Goal: Information Seeking & Learning: Learn about a topic

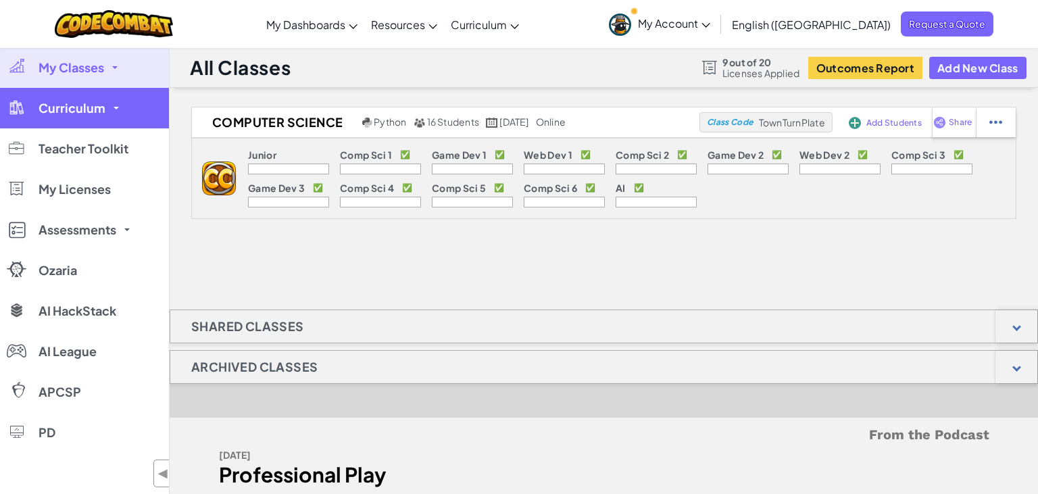
click at [105, 118] on link "Curriculum" at bounding box center [84, 108] width 169 height 41
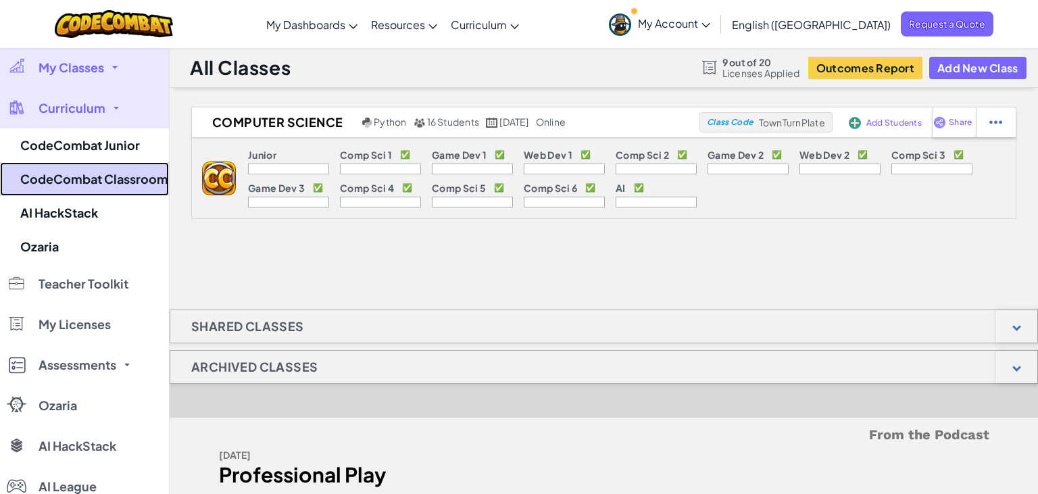
click at [100, 174] on link "CodeCombat Classroom" at bounding box center [84, 179] width 169 height 34
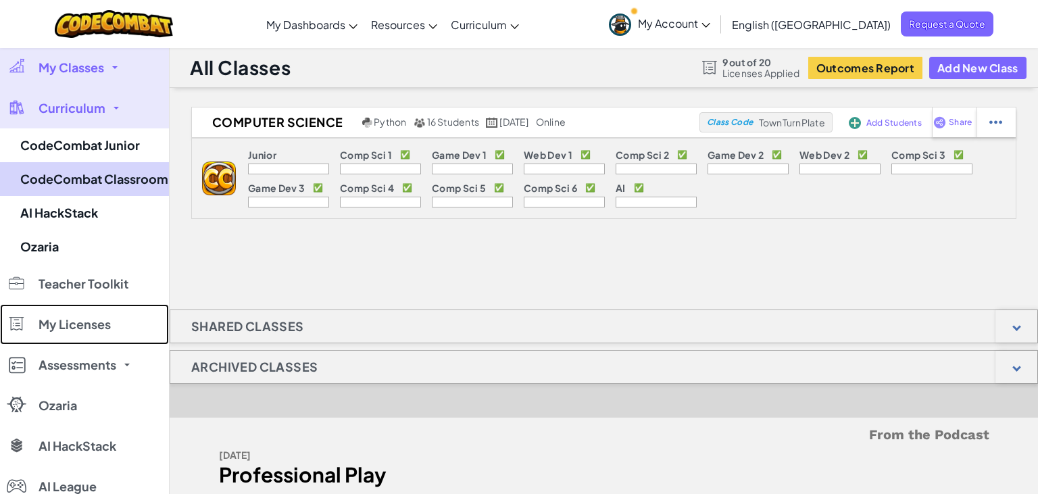
click at [100, 304] on link "My Licenses" at bounding box center [84, 324] width 169 height 41
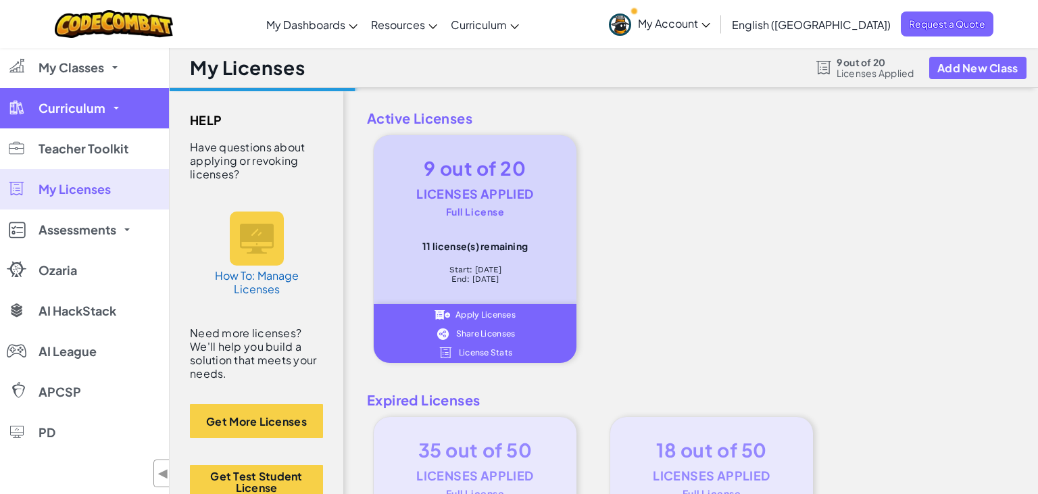
click at [117, 115] on link "Curriculum" at bounding box center [84, 108] width 169 height 41
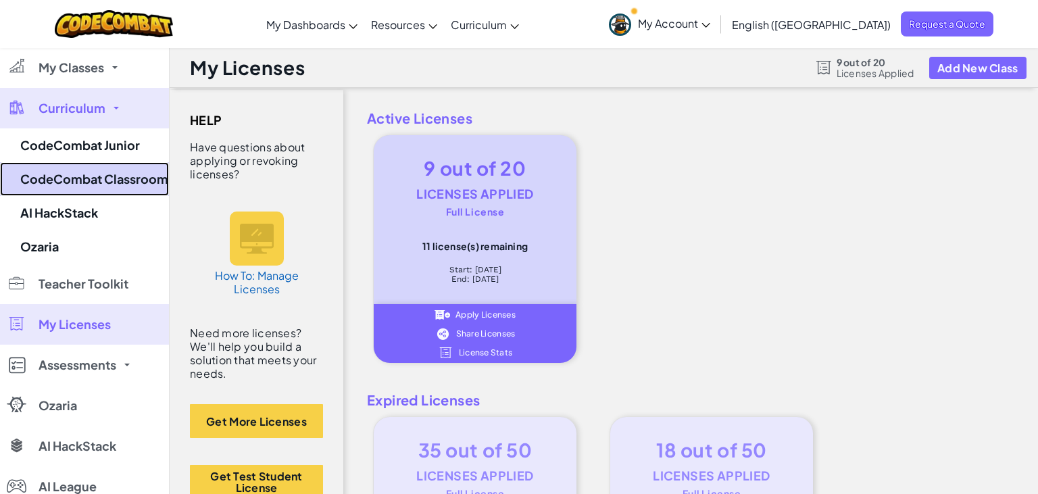
click at [103, 179] on link "CodeCombat Classroom" at bounding box center [84, 179] width 169 height 34
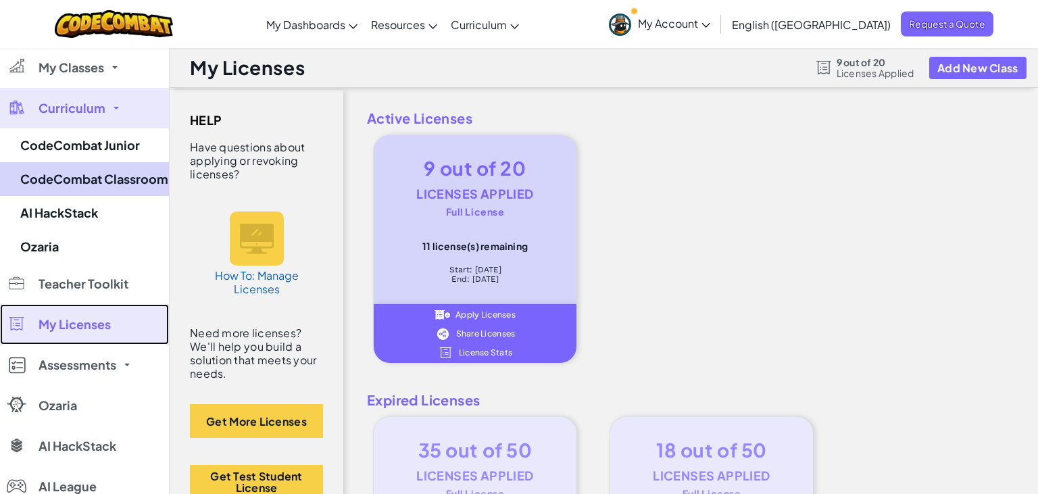
click at [103, 304] on link "My Licenses" at bounding box center [84, 324] width 169 height 41
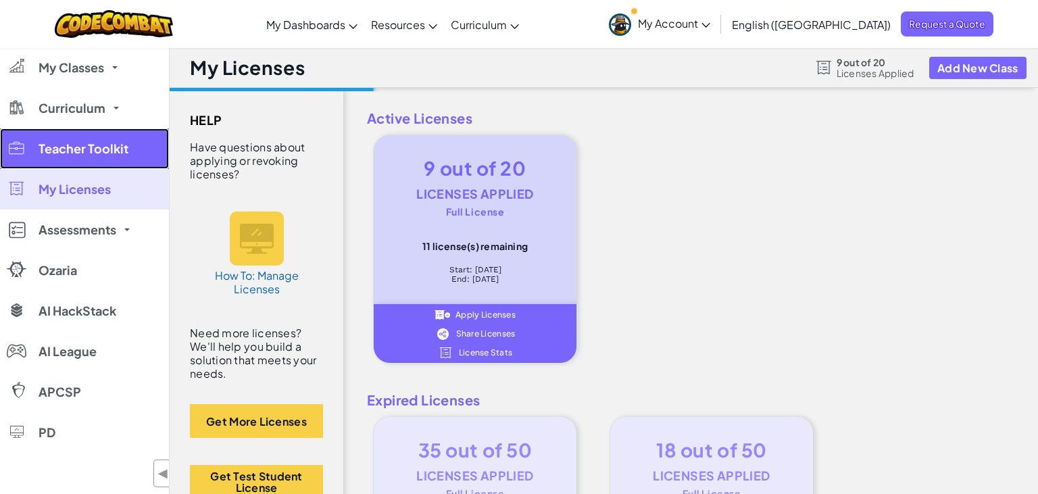
click at [64, 145] on span "Teacher Toolkit" at bounding box center [84, 149] width 90 height 12
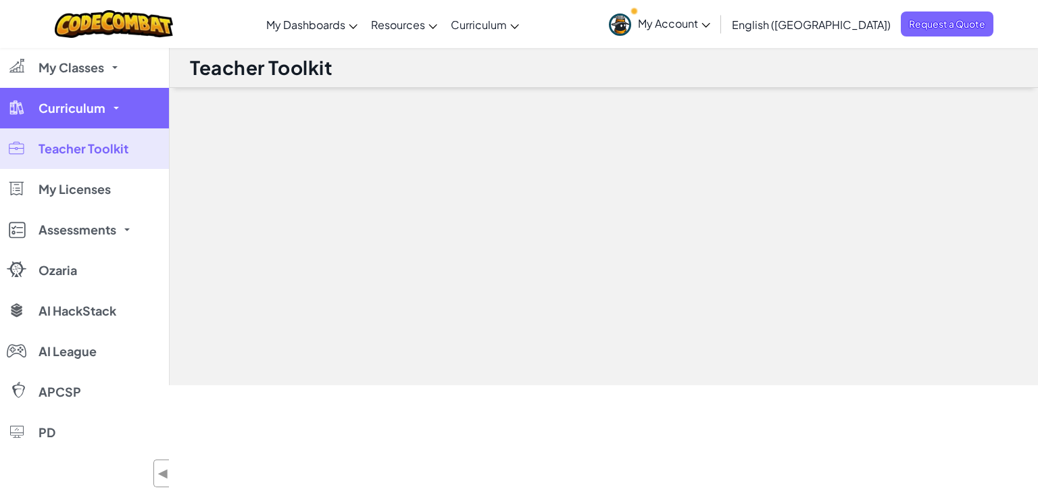
click at [110, 114] on link "Curriculum" at bounding box center [84, 108] width 169 height 41
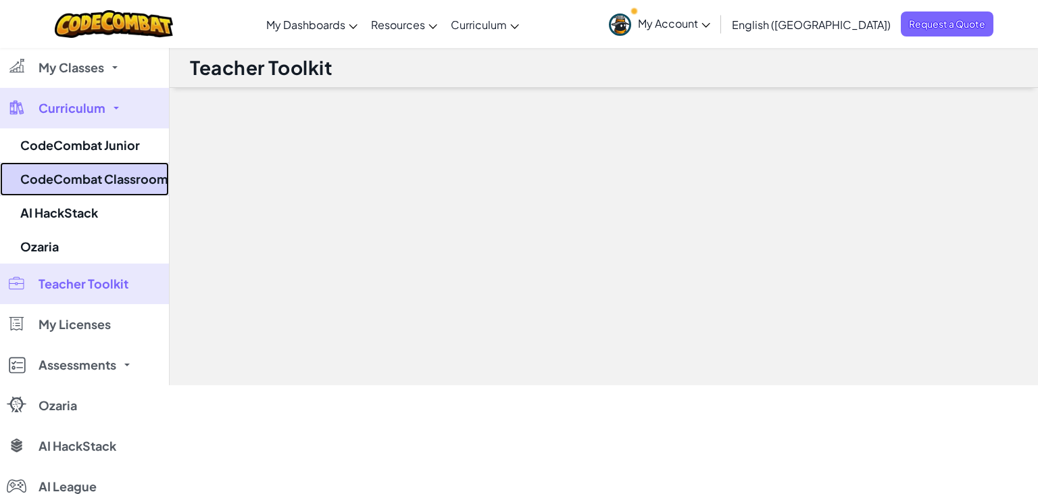
click at [82, 176] on link "CodeCombat Classroom" at bounding box center [84, 179] width 169 height 34
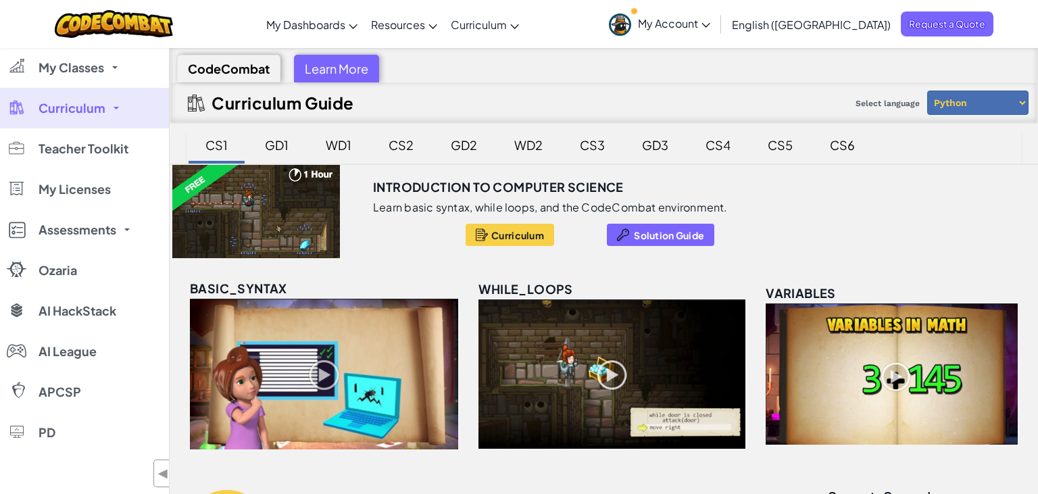
click at [655, 147] on div "GD3" at bounding box center [655, 145] width 53 height 32
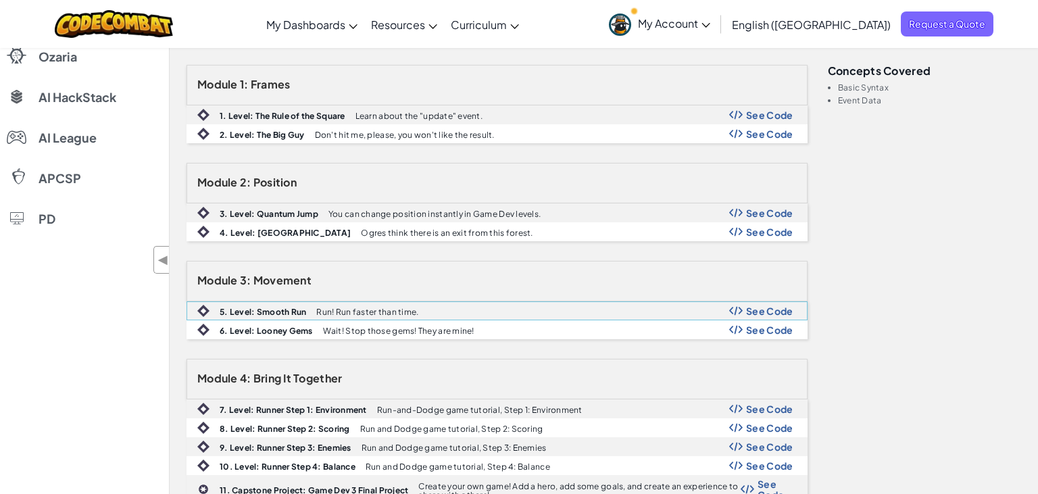
scroll to position [285, 0]
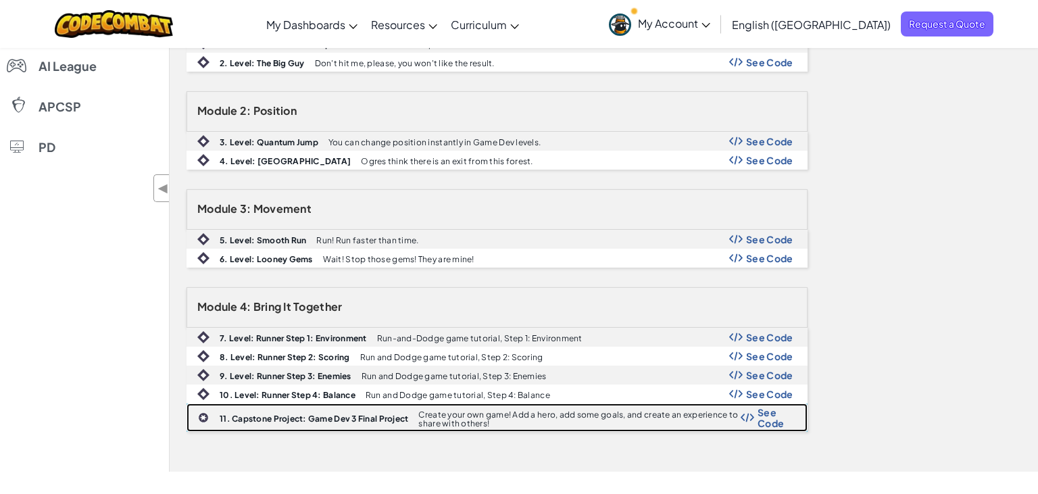
click at [764, 420] on span "See Code" at bounding box center [776, 418] width 36 height 22
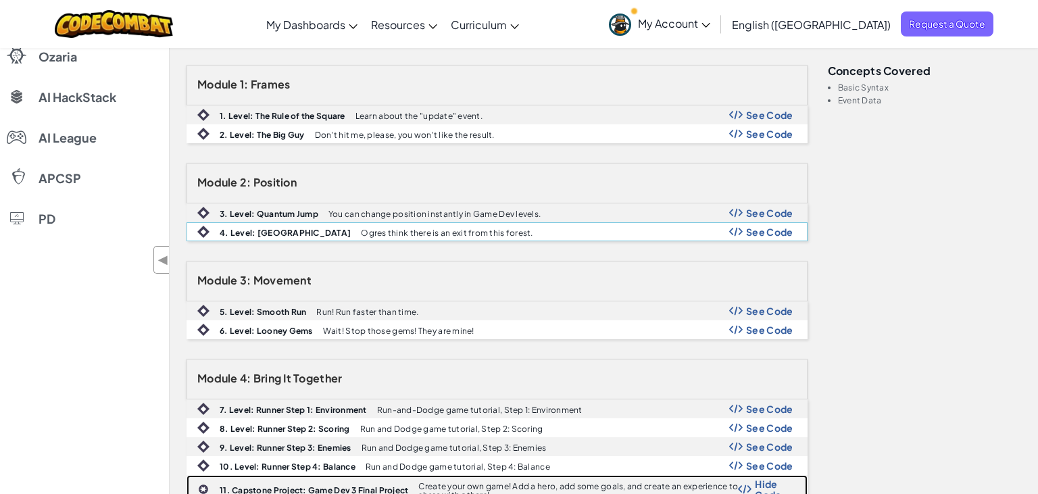
scroll to position [0, 0]
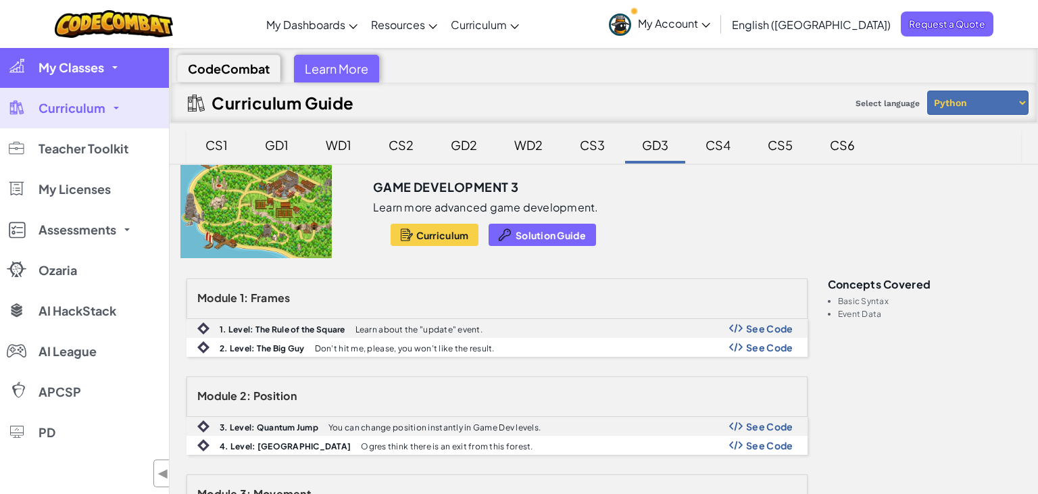
click at [96, 77] on link "My Classes" at bounding box center [84, 67] width 169 height 41
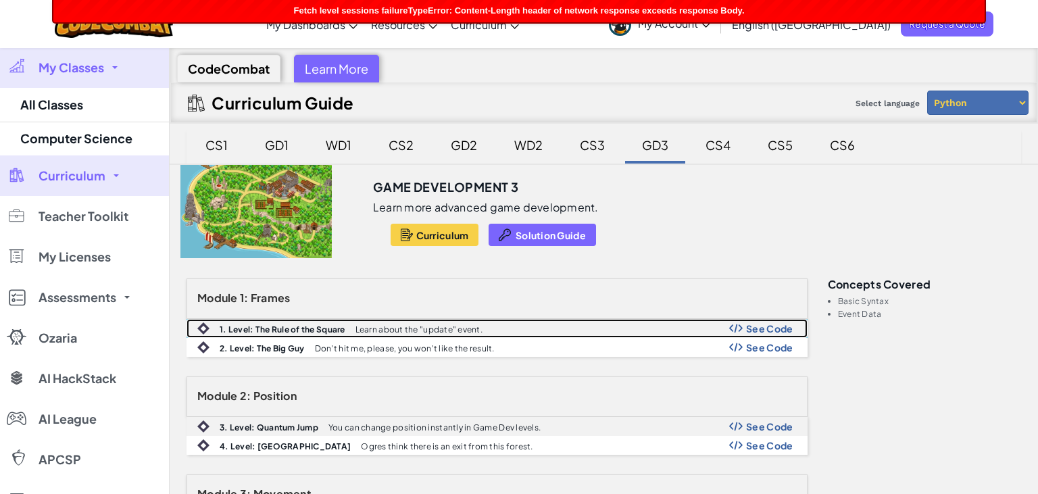
click at [769, 329] on span "See Code" at bounding box center [769, 328] width 47 height 11
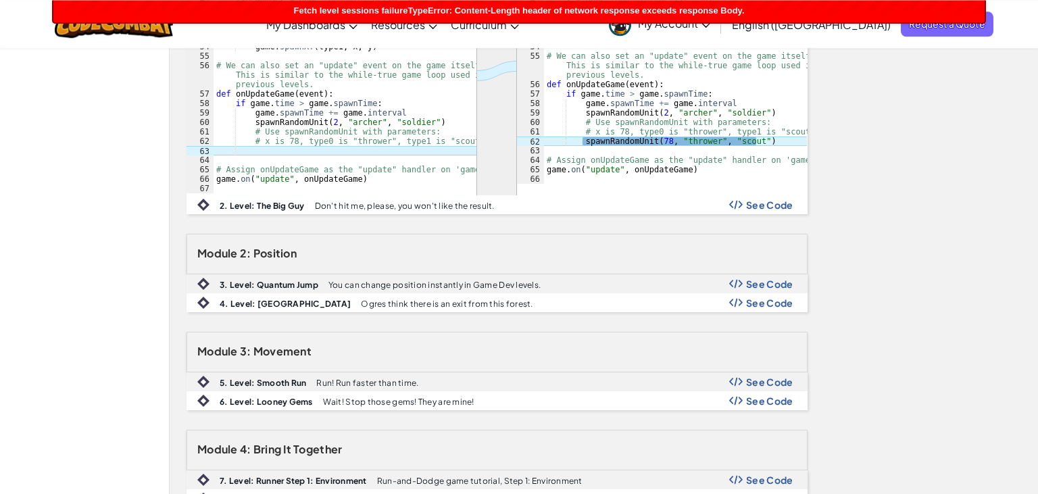
scroll to position [856, 0]
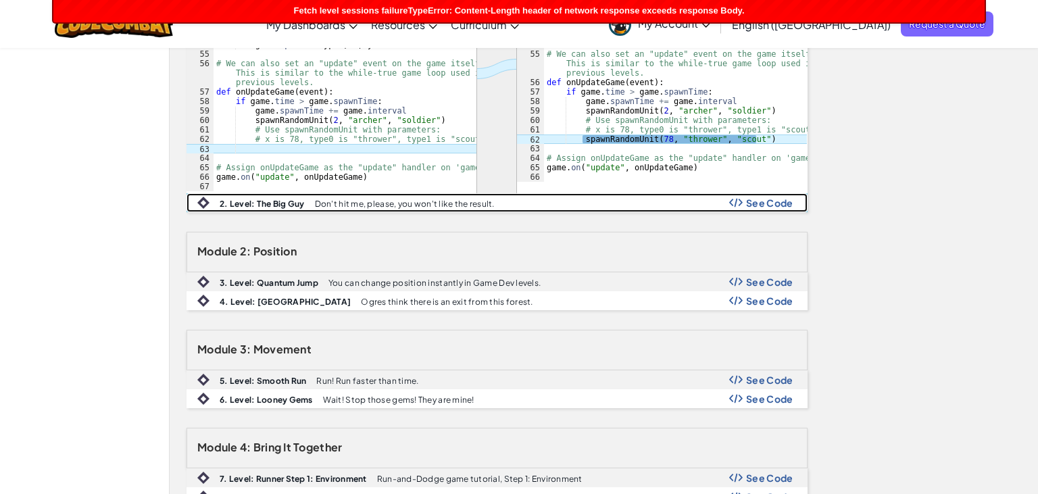
click at [739, 204] on img at bounding box center [736, 202] width 14 height 9
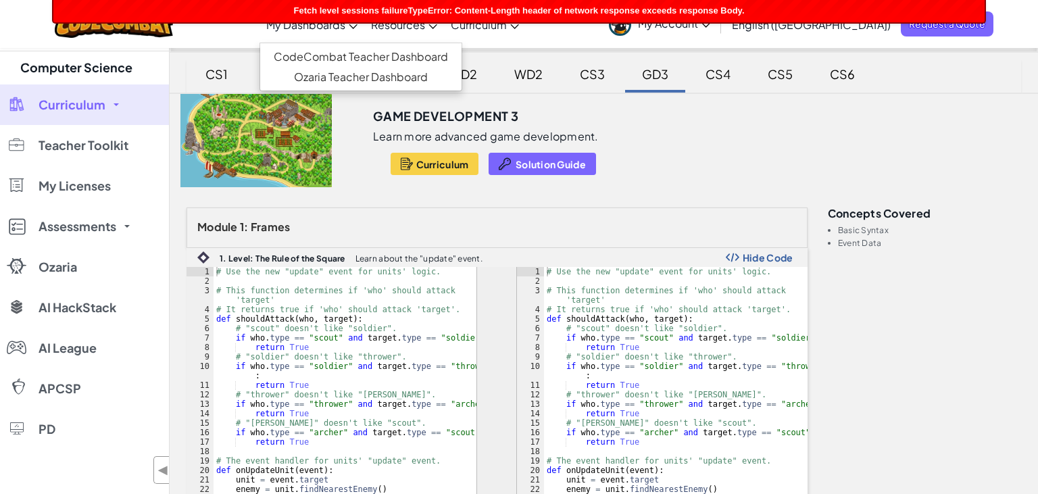
scroll to position [0, 0]
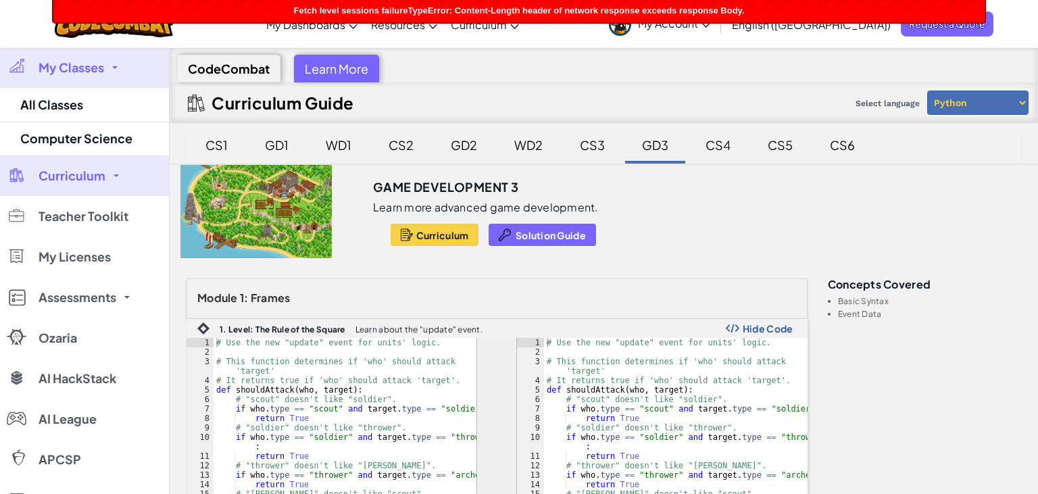
click at [721, 141] on div "CS4" at bounding box center [718, 145] width 52 height 32
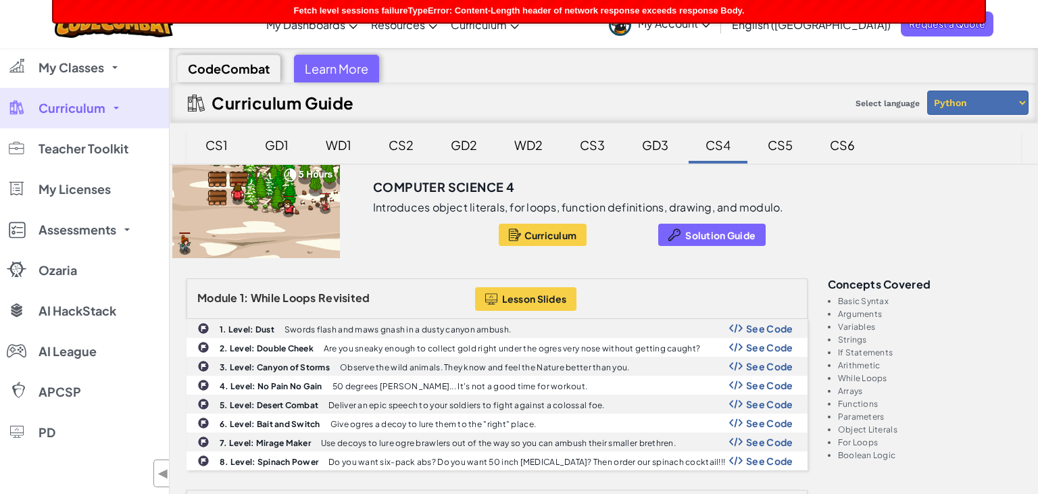
click at [658, 139] on div "GD3" at bounding box center [655, 145] width 53 height 32
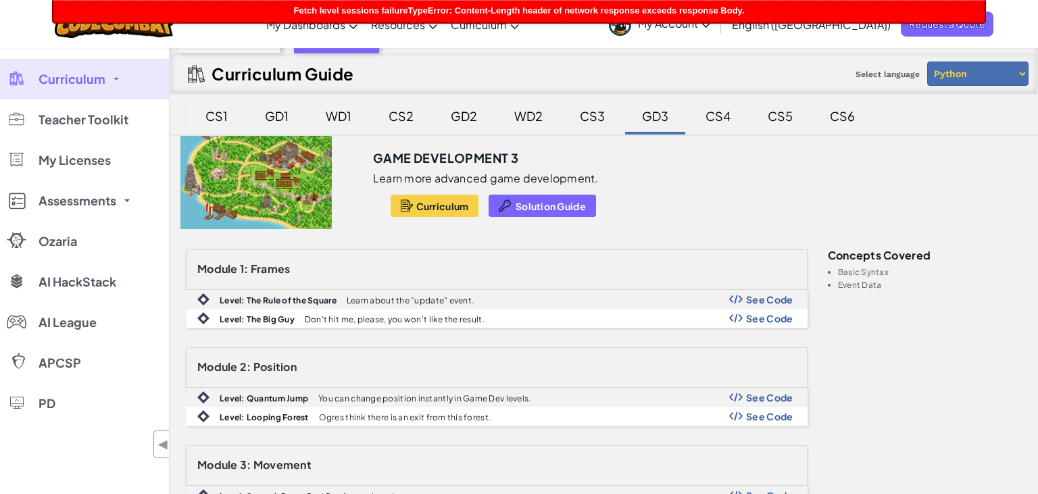
scroll to position [71, 0]
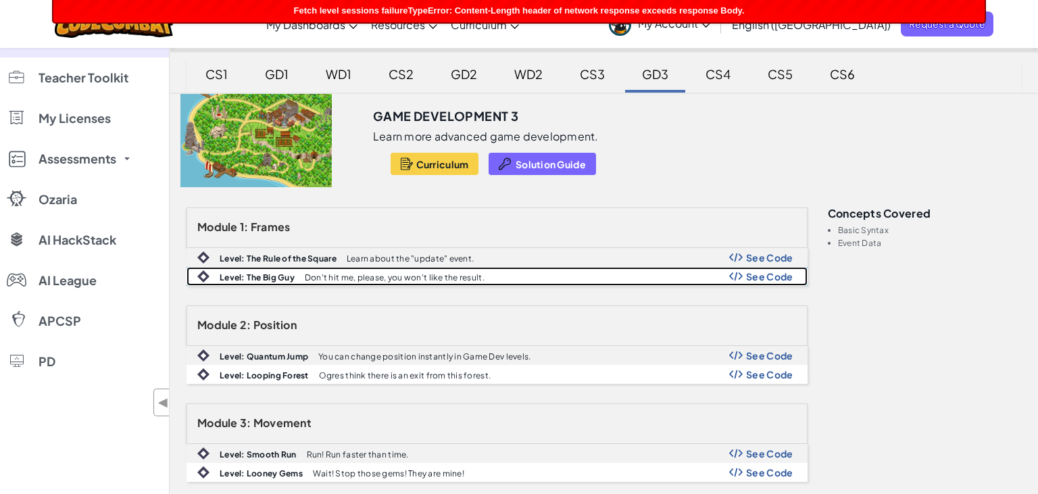
click at [748, 278] on span "See Code" at bounding box center [769, 276] width 47 height 11
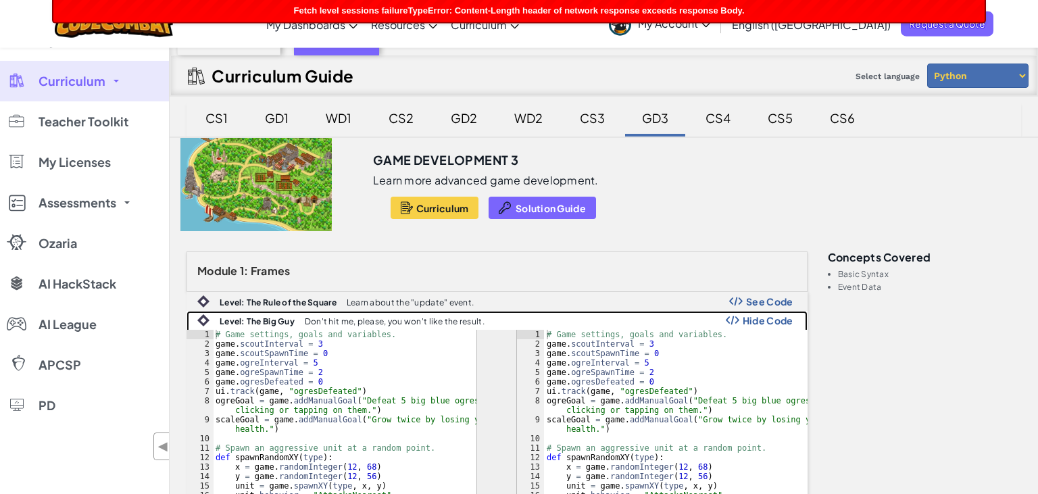
scroll to position [0, 0]
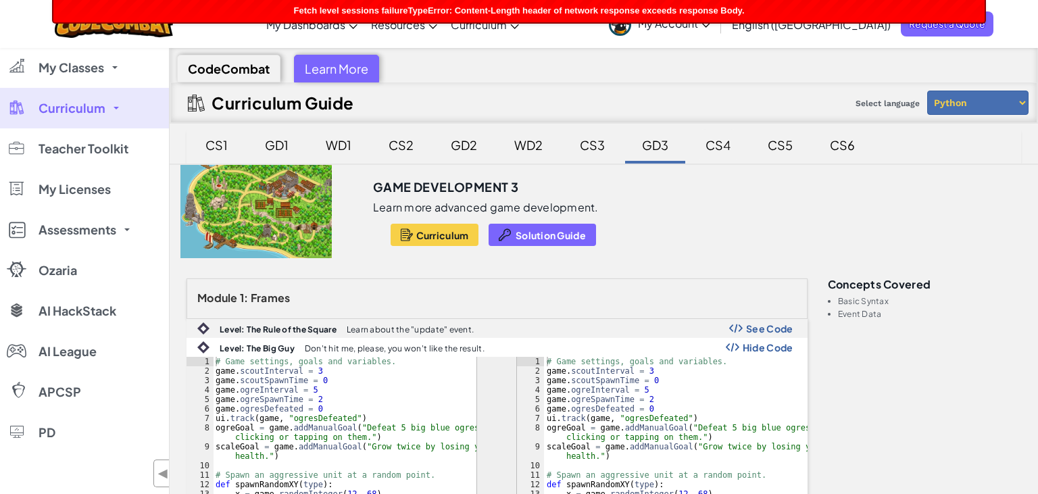
click at [705, 148] on div "CS4" at bounding box center [718, 145] width 52 height 32
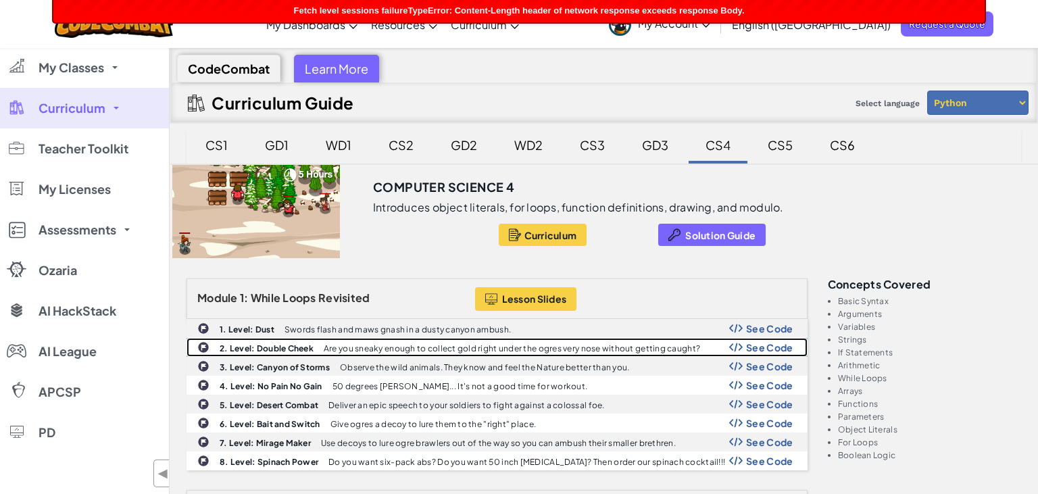
click at [774, 345] on span "See Code" at bounding box center [769, 347] width 47 height 11
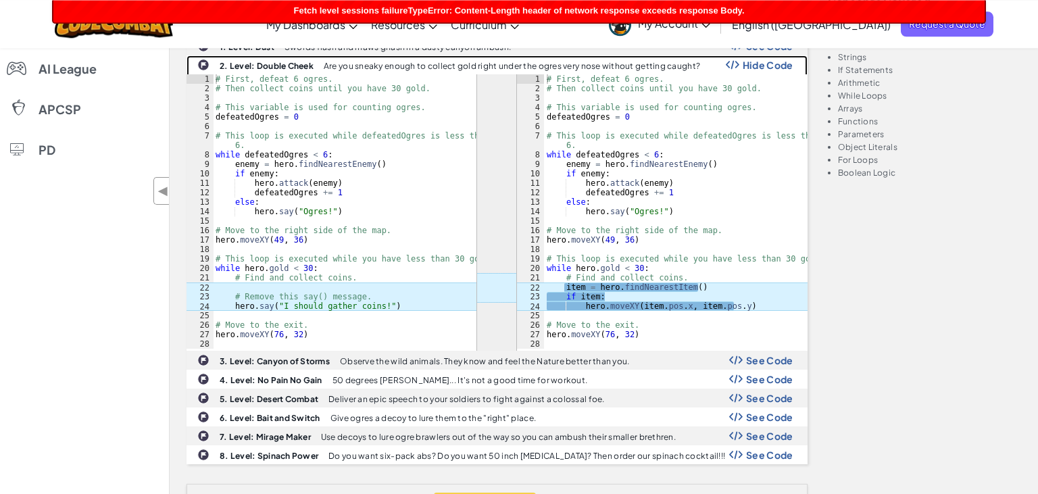
scroll to position [285, 0]
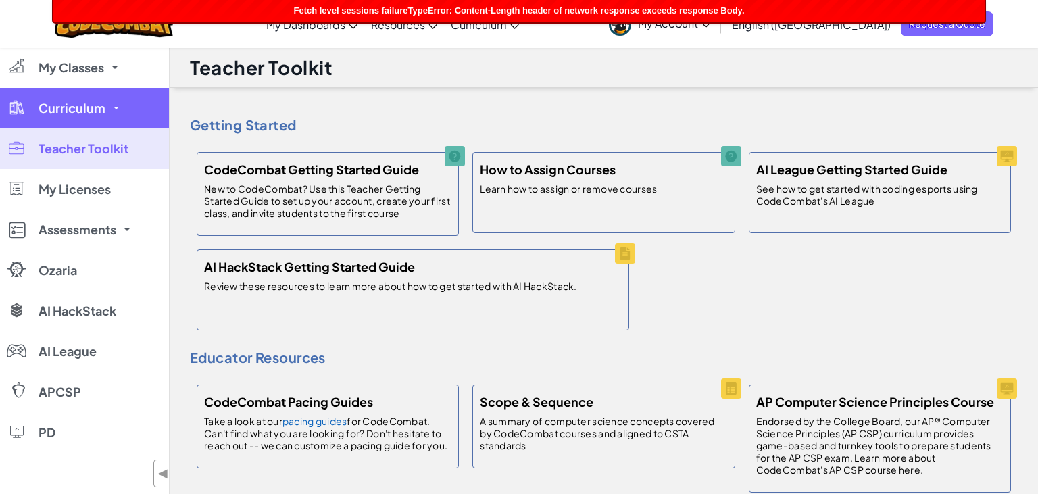
click at [122, 112] on link "Curriculum" at bounding box center [84, 108] width 169 height 41
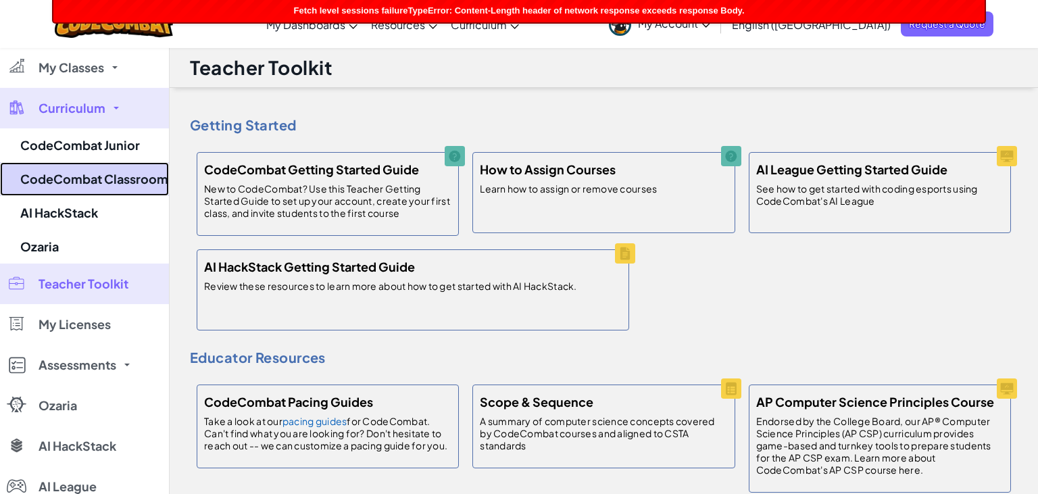
click at [94, 185] on link "CodeCombat Classroom" at bounding box center [84, 179] width 169 height 34
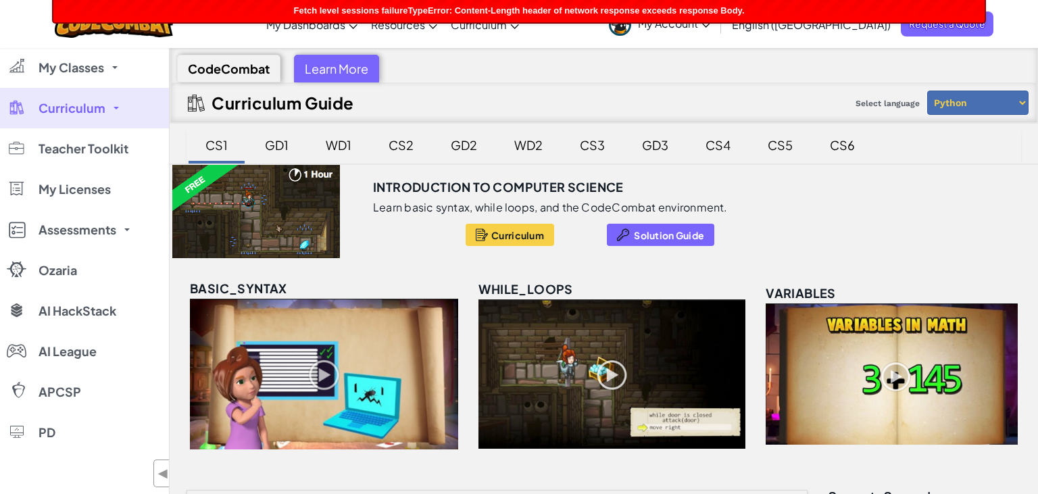
click at [587, 145] on div "CS3" at bounding box center [592, 145] width 52 height 32
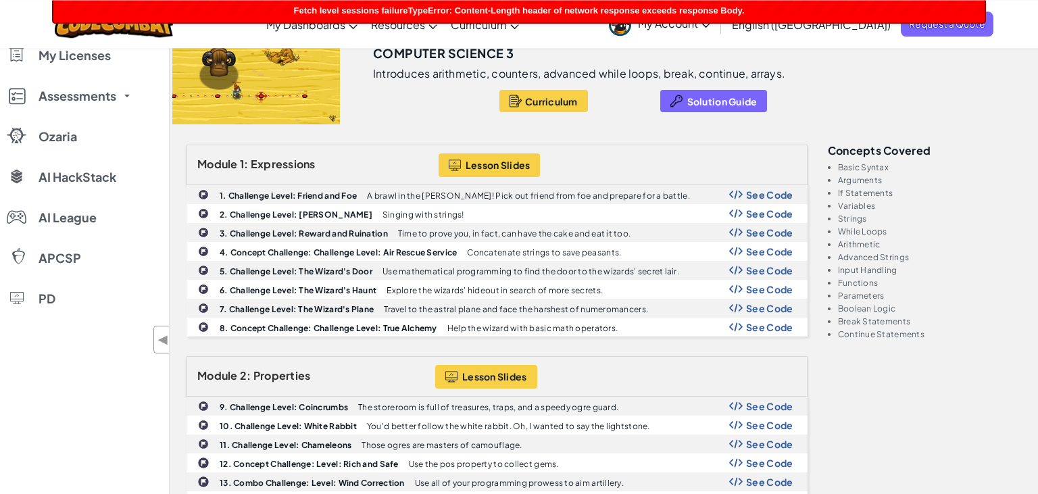
scroll to position [143, 0]
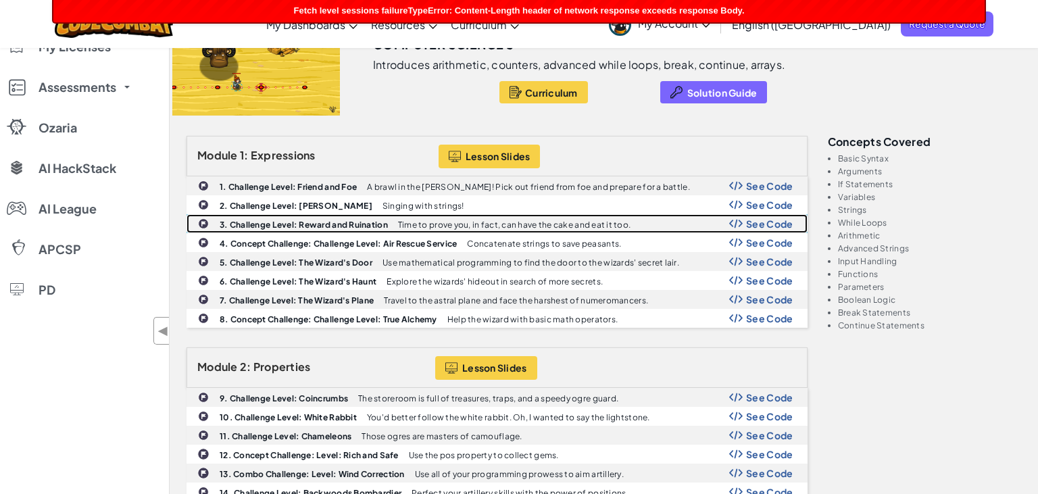
click at [748, 224] on span "See Code" at bounding box center [769, 223] width 47 height 11
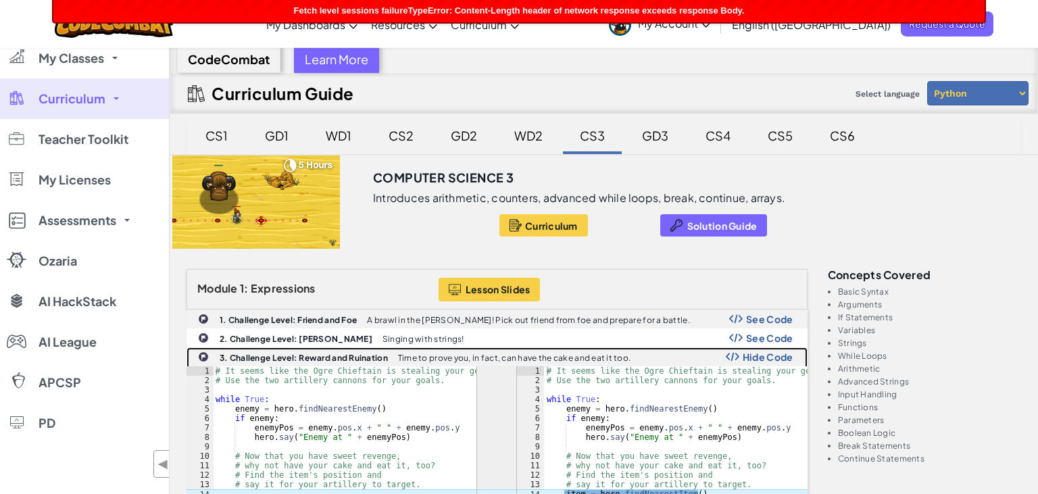
scroll to position [0, 0]
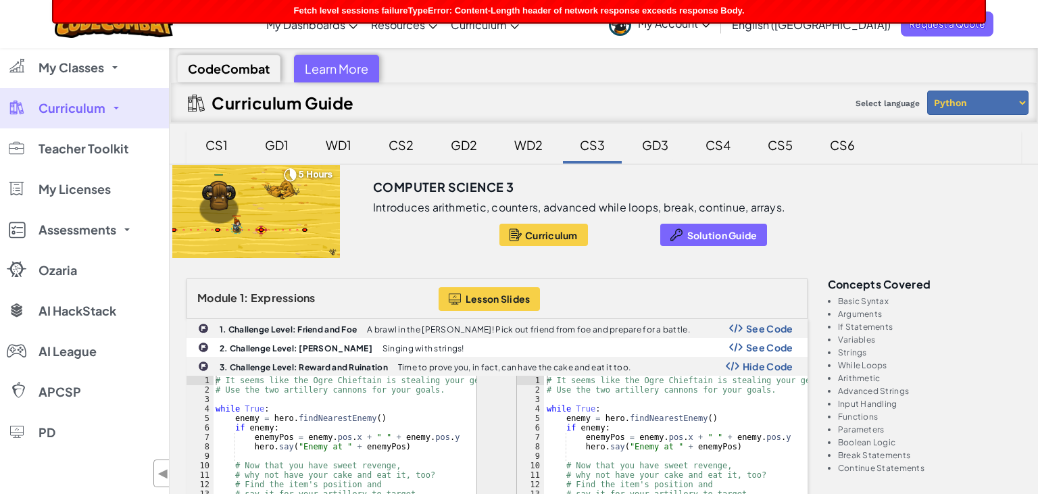
click at [642, 144] on div "GD3" at bounding box center [655, 145] width 53 height 32
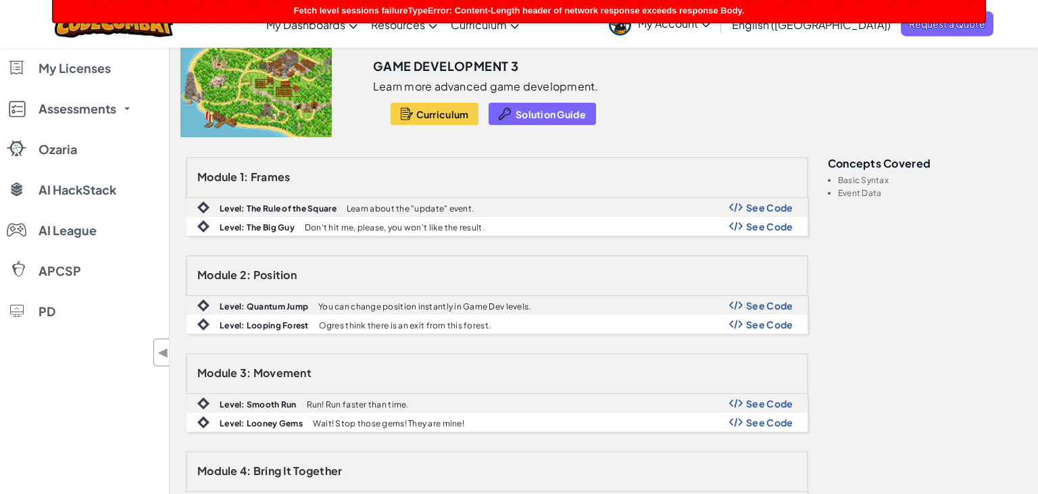
scroll to position [143, 0]
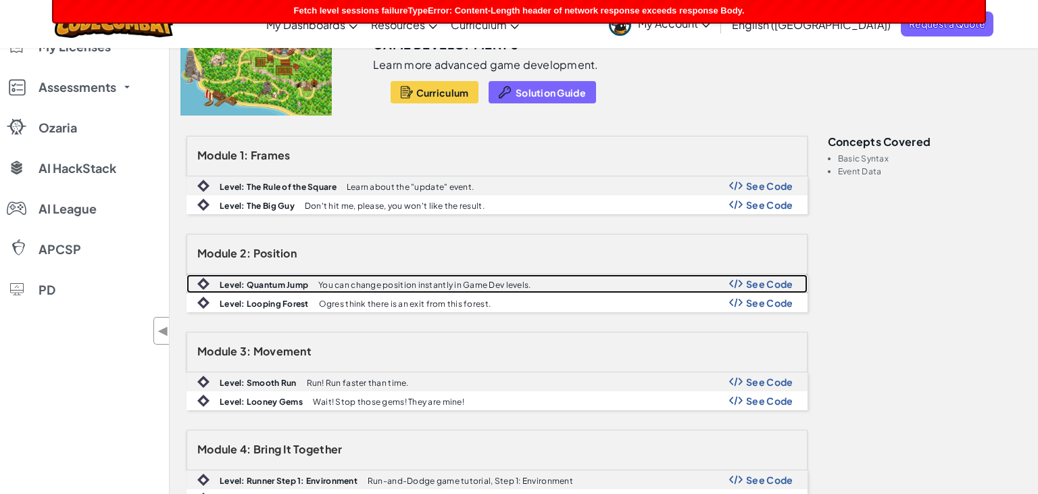
click at [779, 283] on span "See Code" at bounding box center [769, 283] width 47 height 11
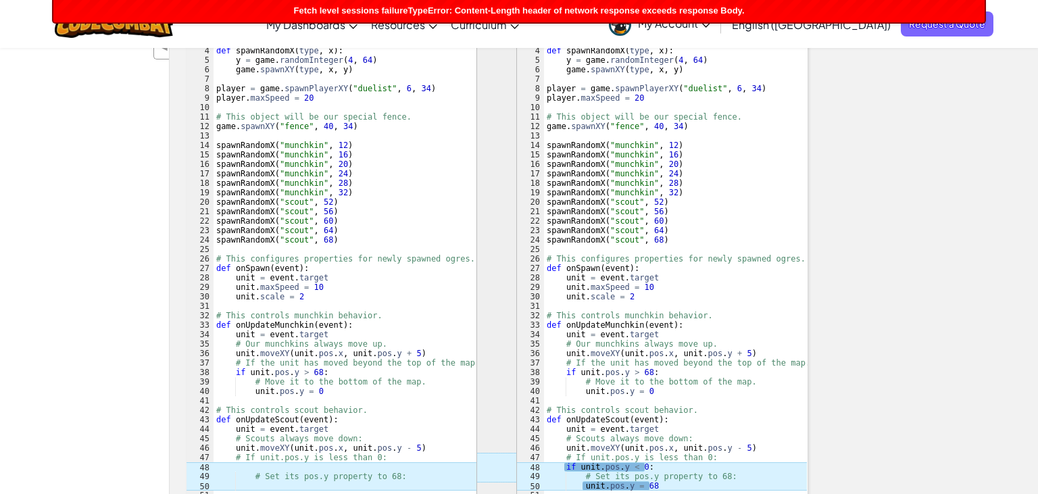
scroll to position [0, 0]
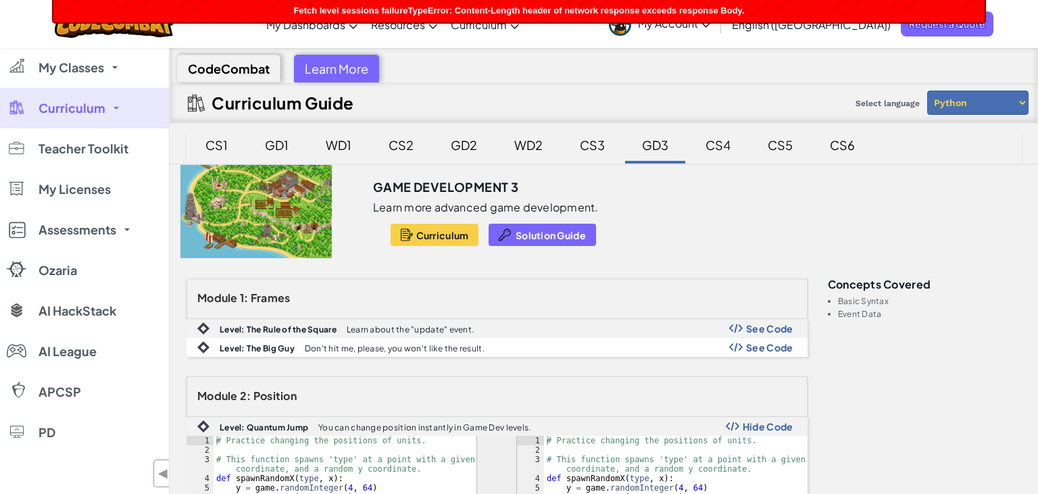
click at [712, 141] on div "CS4" at bounding box center [718, 145] width 52 height 32
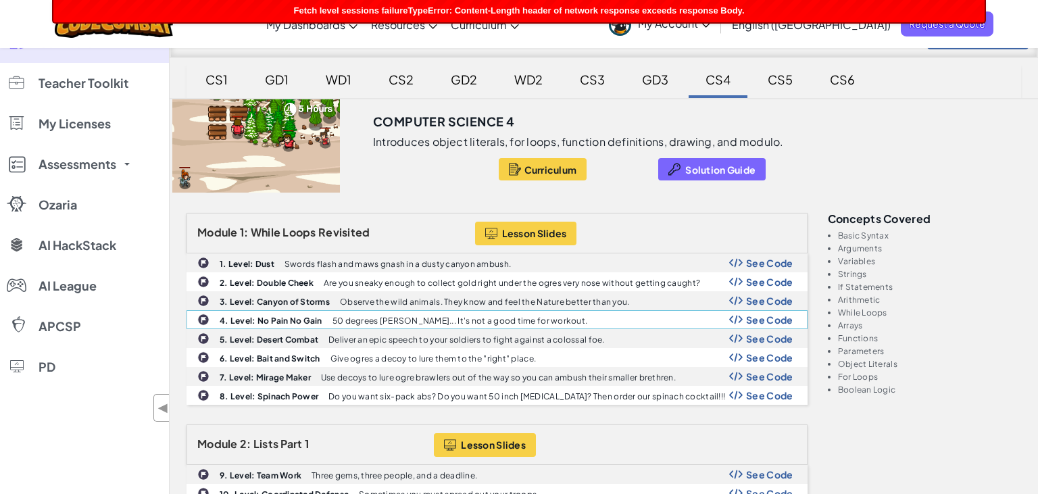
scroll to position [71, 0]
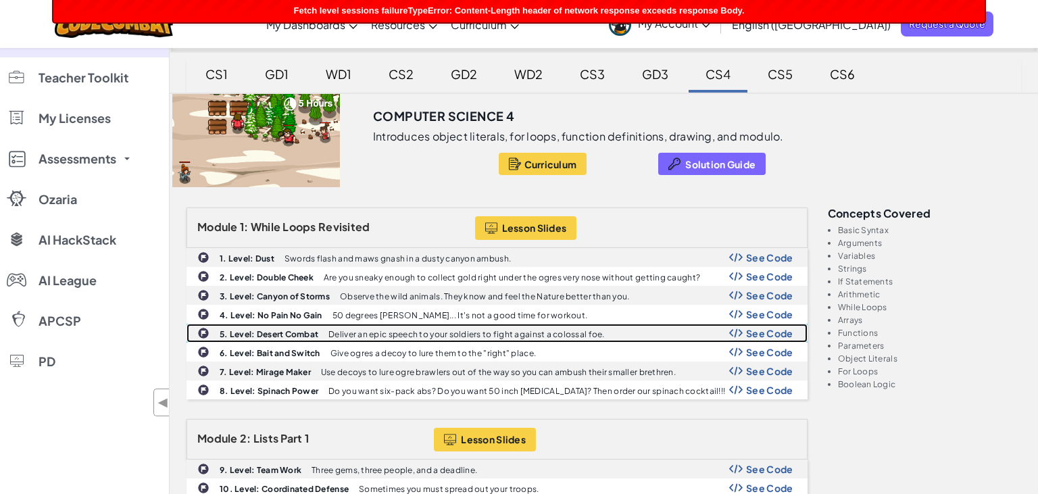
click at [744, 331] on div "See Code" at bounding box center [761, 333] width 64 height 11
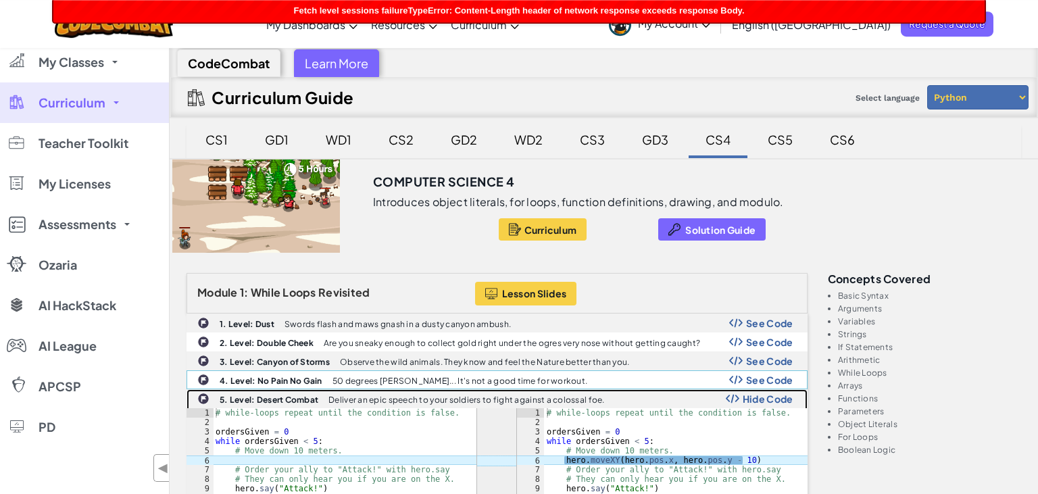
scroll to position [0, 0]
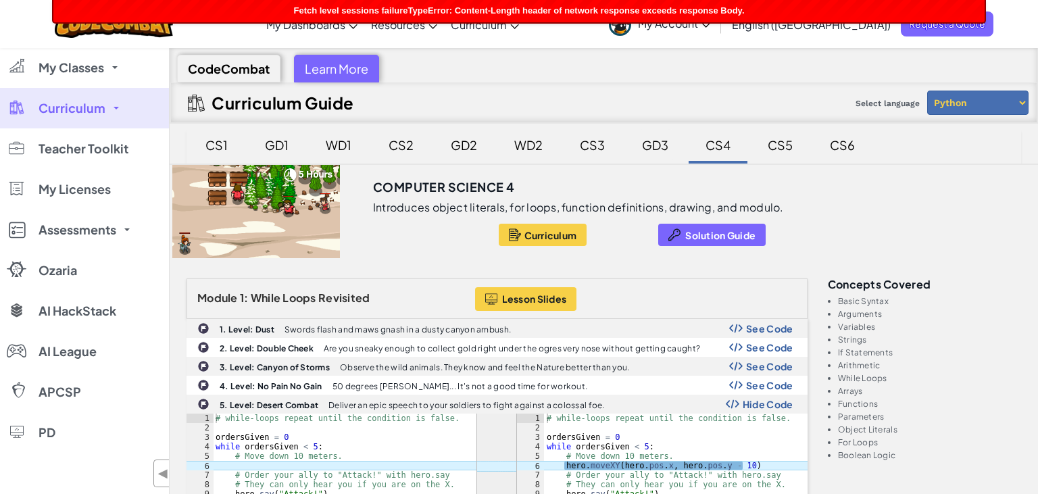
click at [660, 141] on div "GD3" at bounding box center [655, 145] width 53 height 32
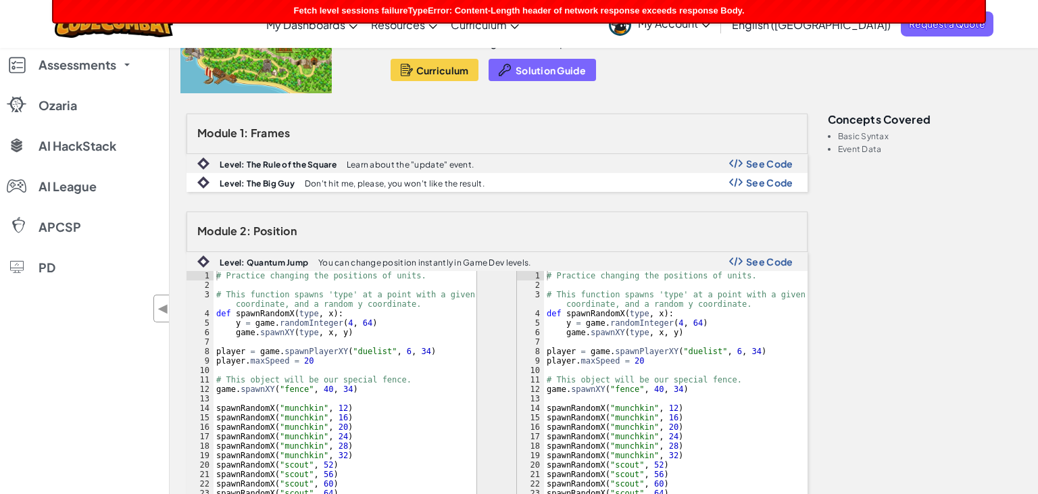
scroll to position [214, 0]
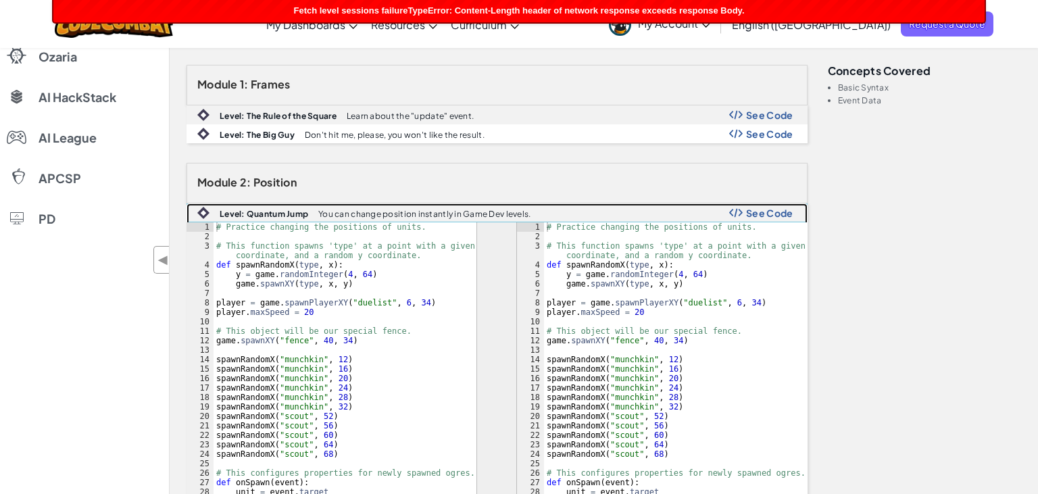
click at [746, 214] on div "See Code" at bounding box center [761, 213] width 64 height 11
click at [752, 215] on span "Hide Code" at bounding box center [768, 213] width 51 height 11
click at [756, 211] on span "Hide Code" at bounding box center [768, 213] width 51 height 11
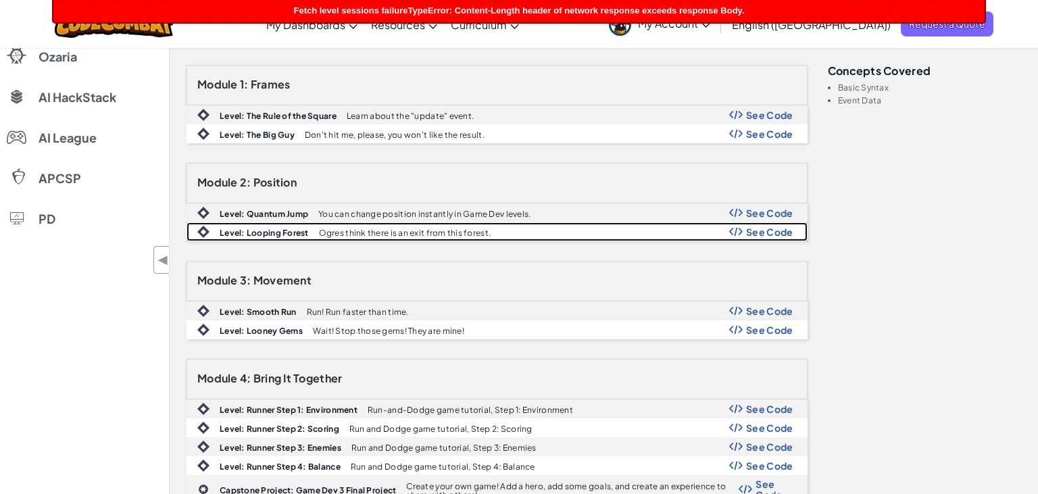
click at [754, 234] on span "See Code" at bounding box center [769, 231] width 47 height 11
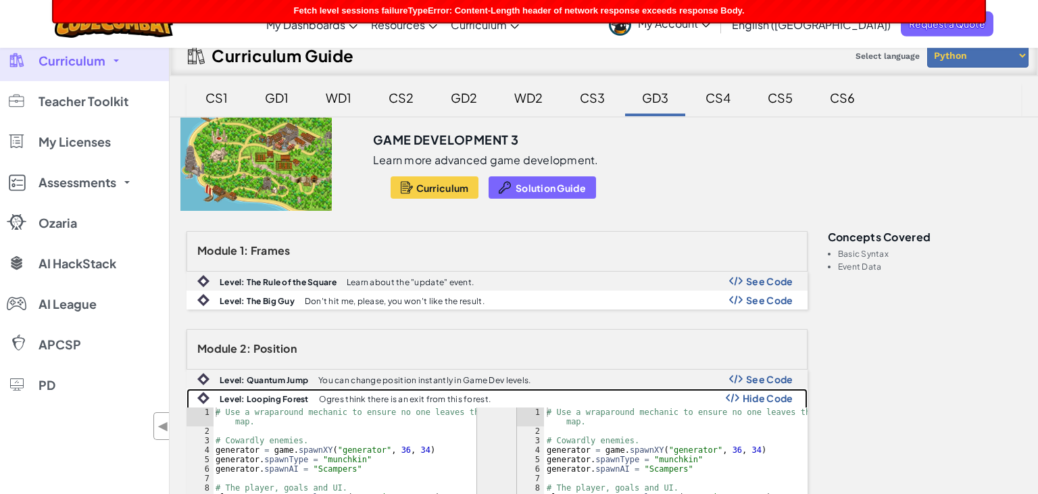
scroll to position [0, 0]
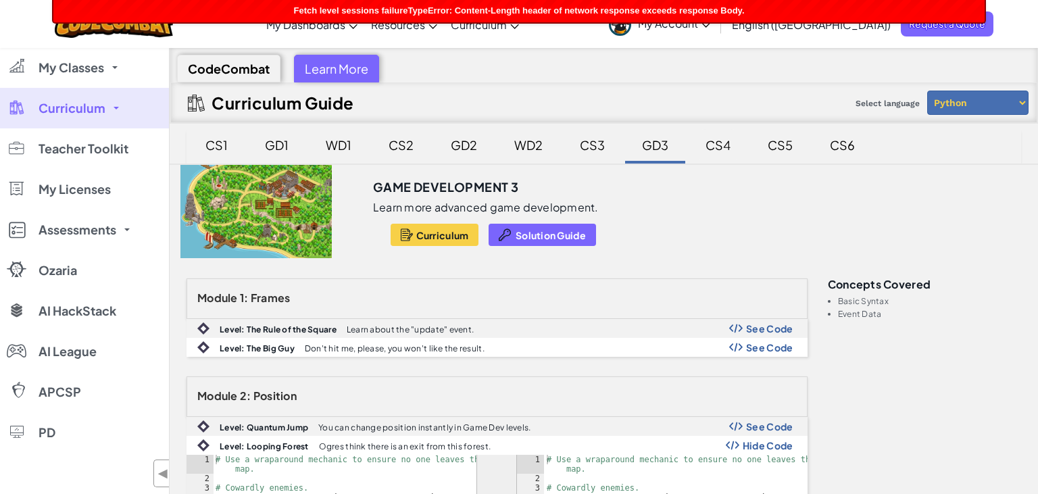
click at [719, 142] on div "CS4" at bounding box center [718, 145] width 52 height 32
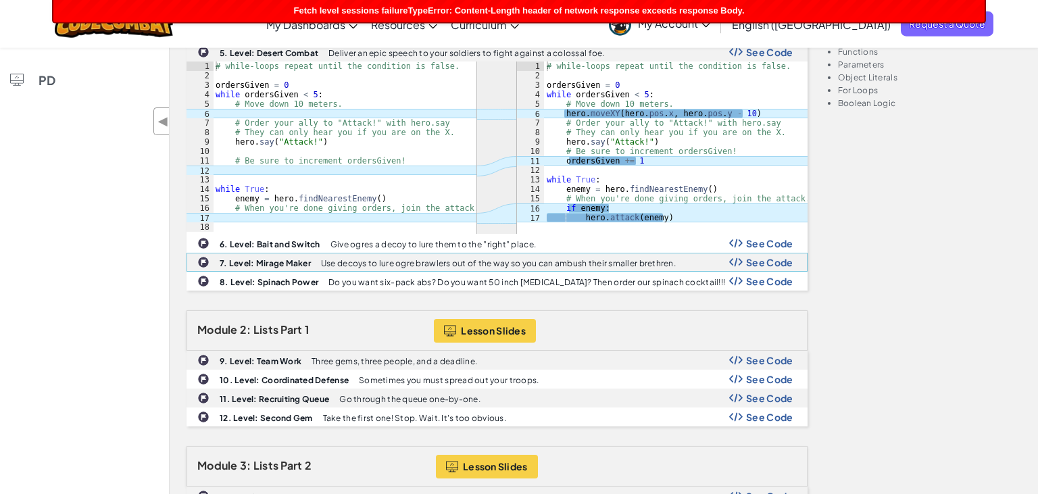
scroll to position [357, 0]
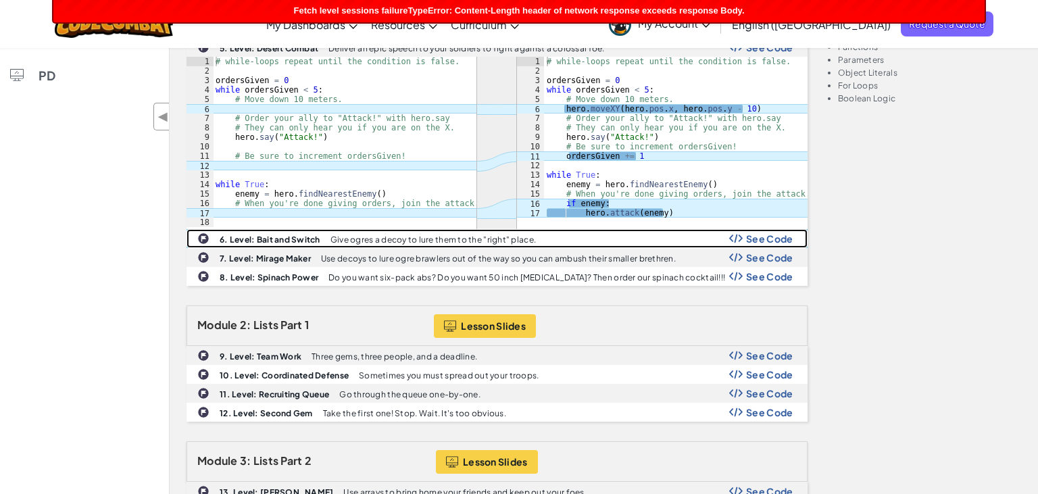
click at [748, 239] on span "See Code" at bounding box center [769, 238] width 47 height 11
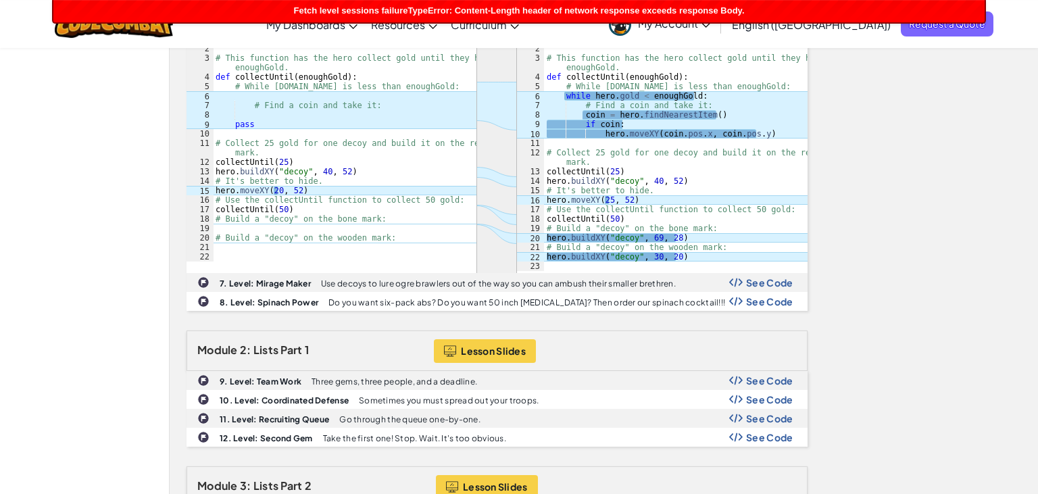
scroll to position [570, 0]
